Goal: Information Seeking & Learning: Learn about a topic

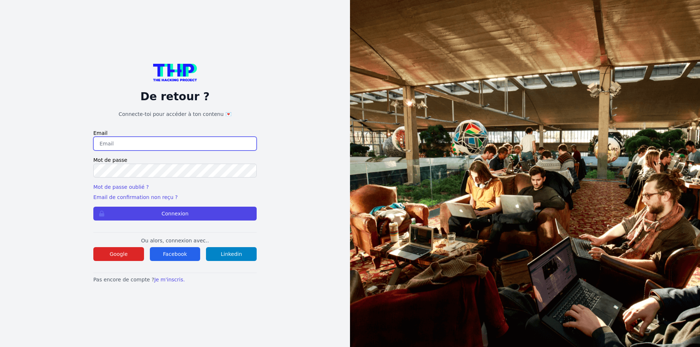
type input "benoitlardinois@hotmail.com"
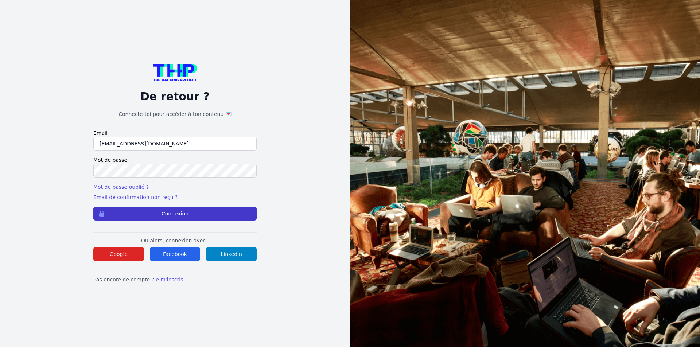
click at [161, 220] on button "Connexion" at bounding box center [174, 214] width 163 height 14
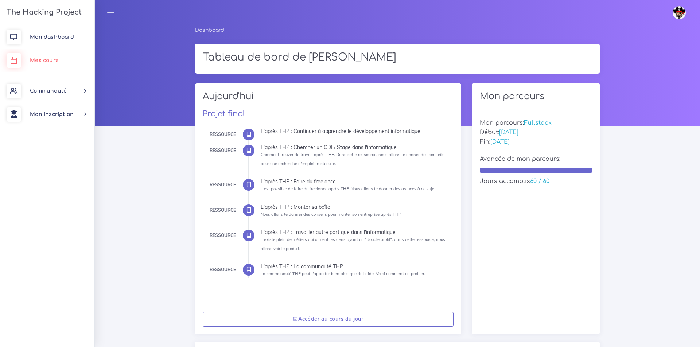
click at [56, 55] on link "Mes cours" at bounding box center [47, 60] width 94 height 23
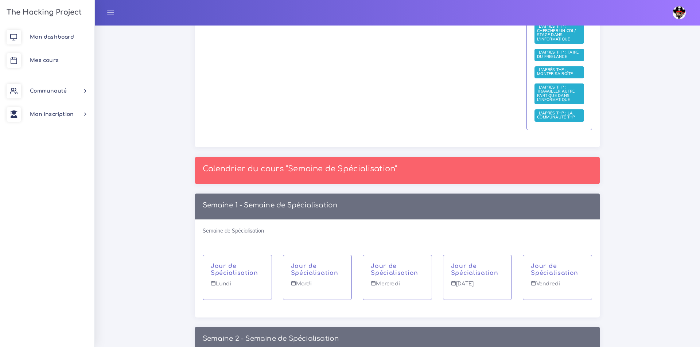
scroll to position [2964, 0]
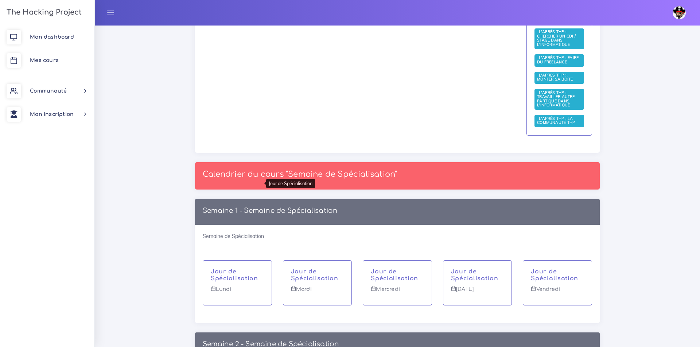
click at [218, 268] on p "Jour de Spécialisation" at bounding box center [237, 275] width 53 height 14
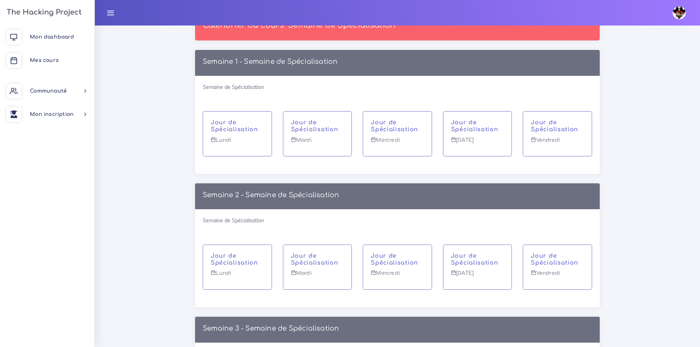
scroll to position [3132, 0]
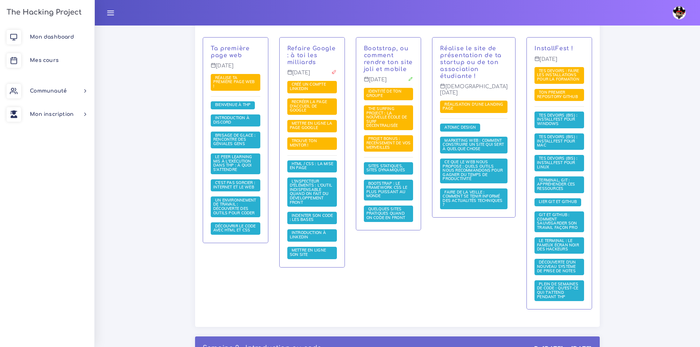
scroll to position [94, 0]
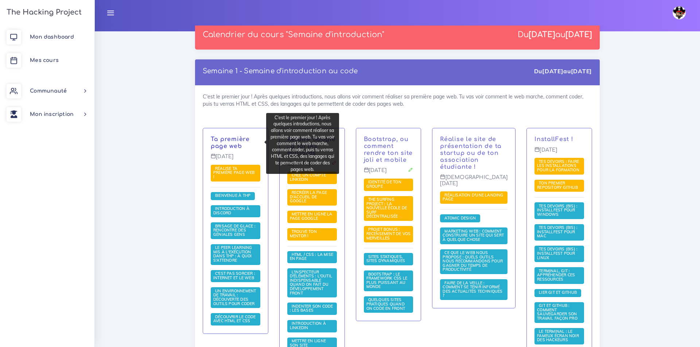
click at [228, 144] on link "Ta première page web" at bounding box center [230, 142] width 39 height 13
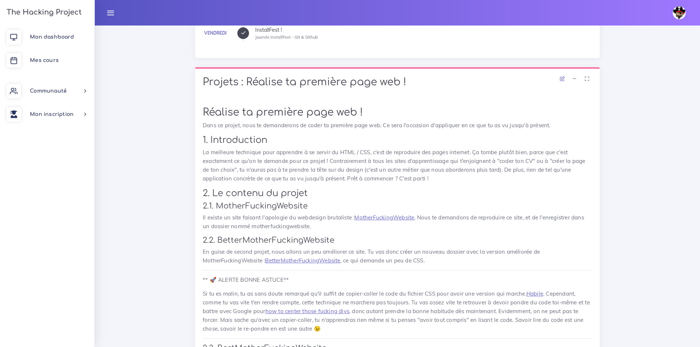
scroll to position [383, 0]
